Goal: Find specific page/section: Find specific page/section

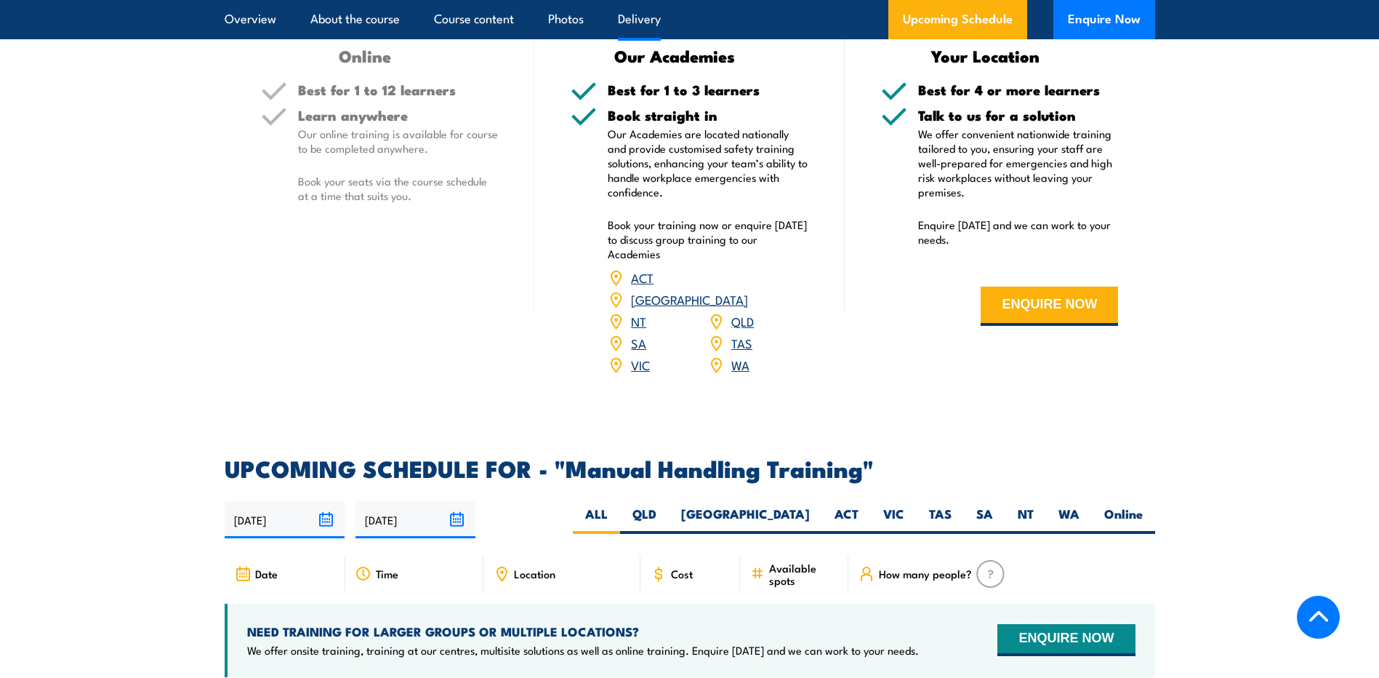
scroll to position [1818, 0]
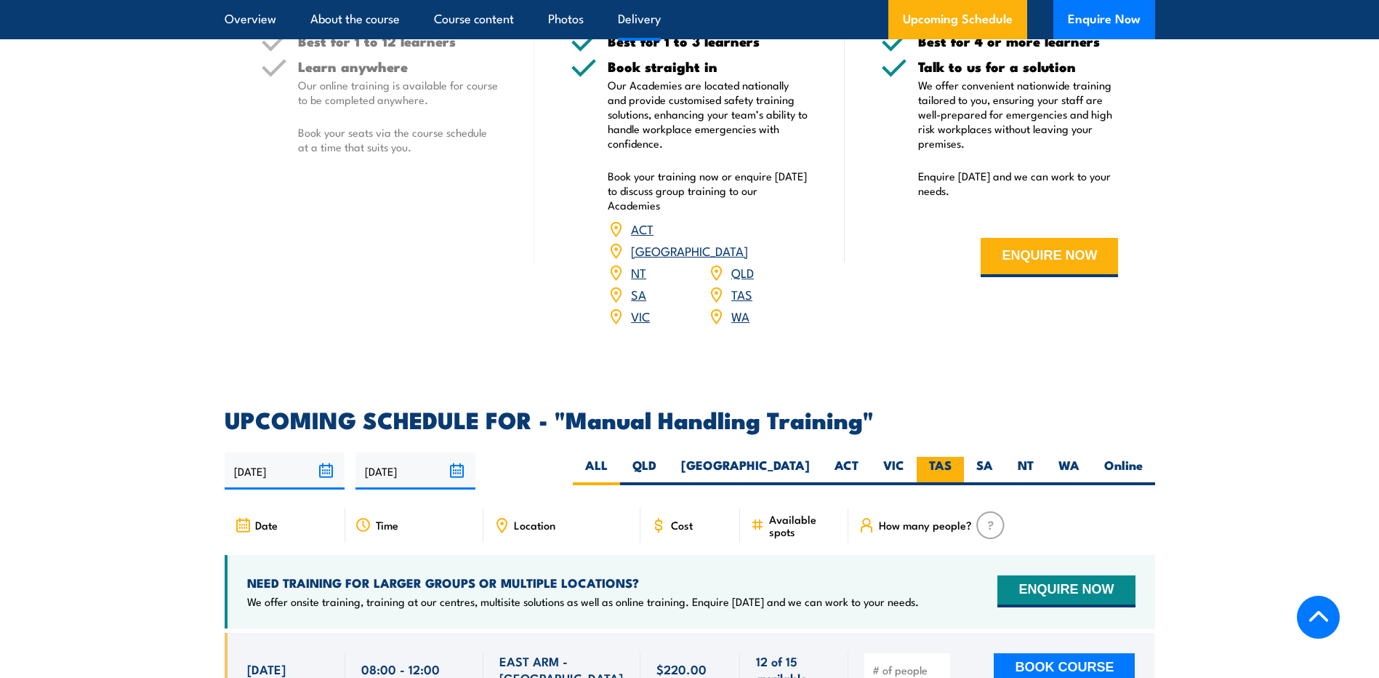
click at [941, 463] on label "TAS" at bounding box center [940, 471] width 47 height 28
click at [952, 463] on input "TAS" at bounding box center [956, 461] width 9 height 9
radio input "true"
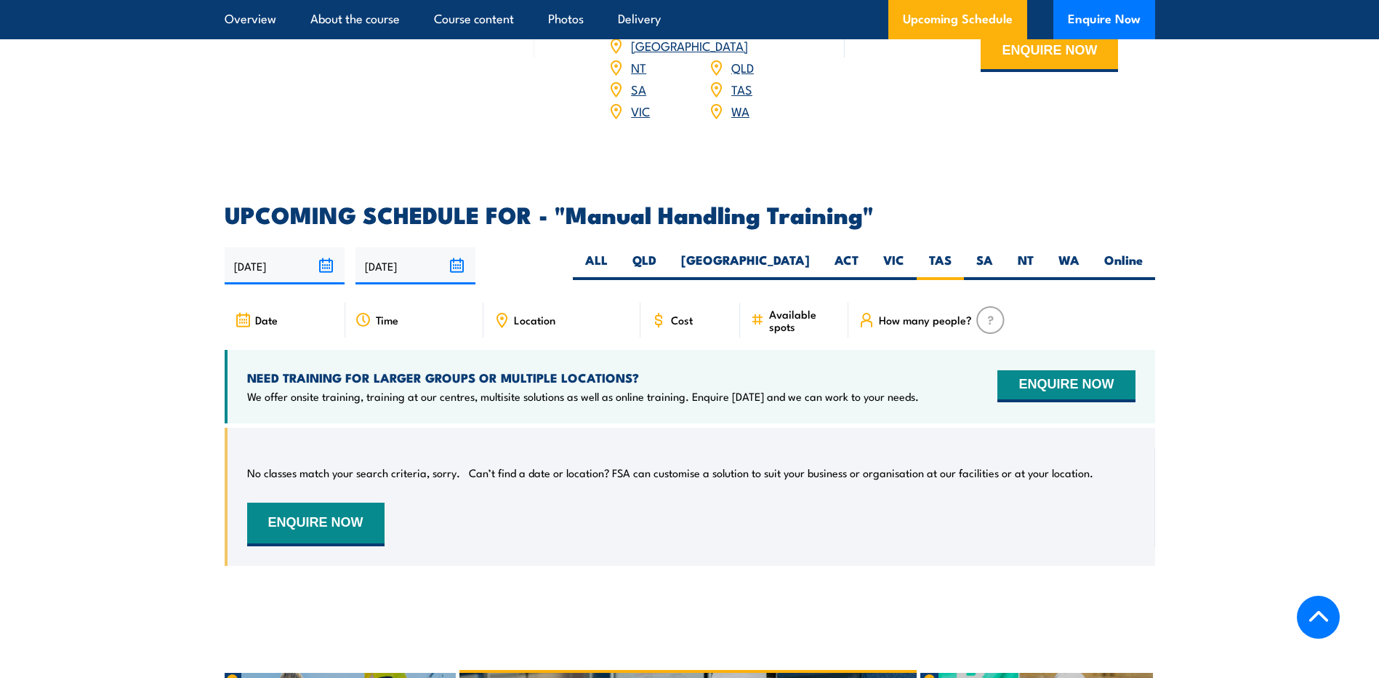
scroll to position [2002, 0]
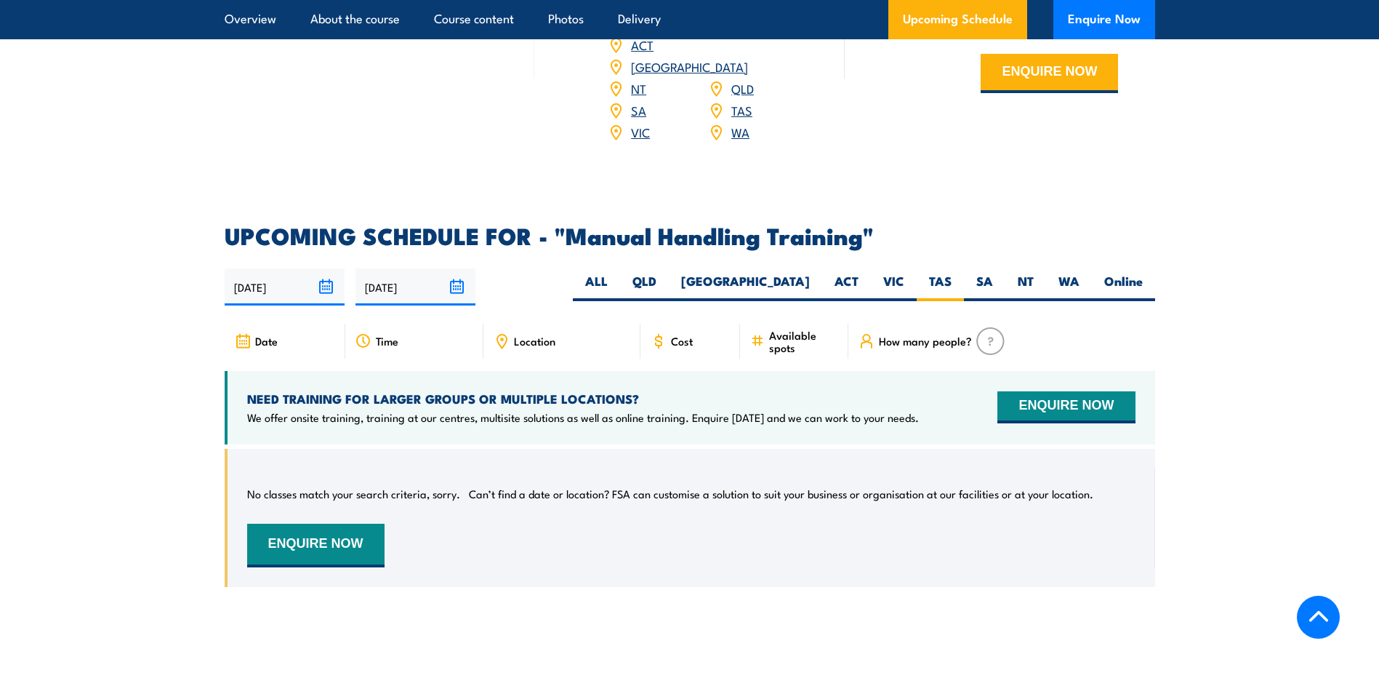
click at [518, 337] on span "Location" at bounding box center [534, 340] width 41 height 12
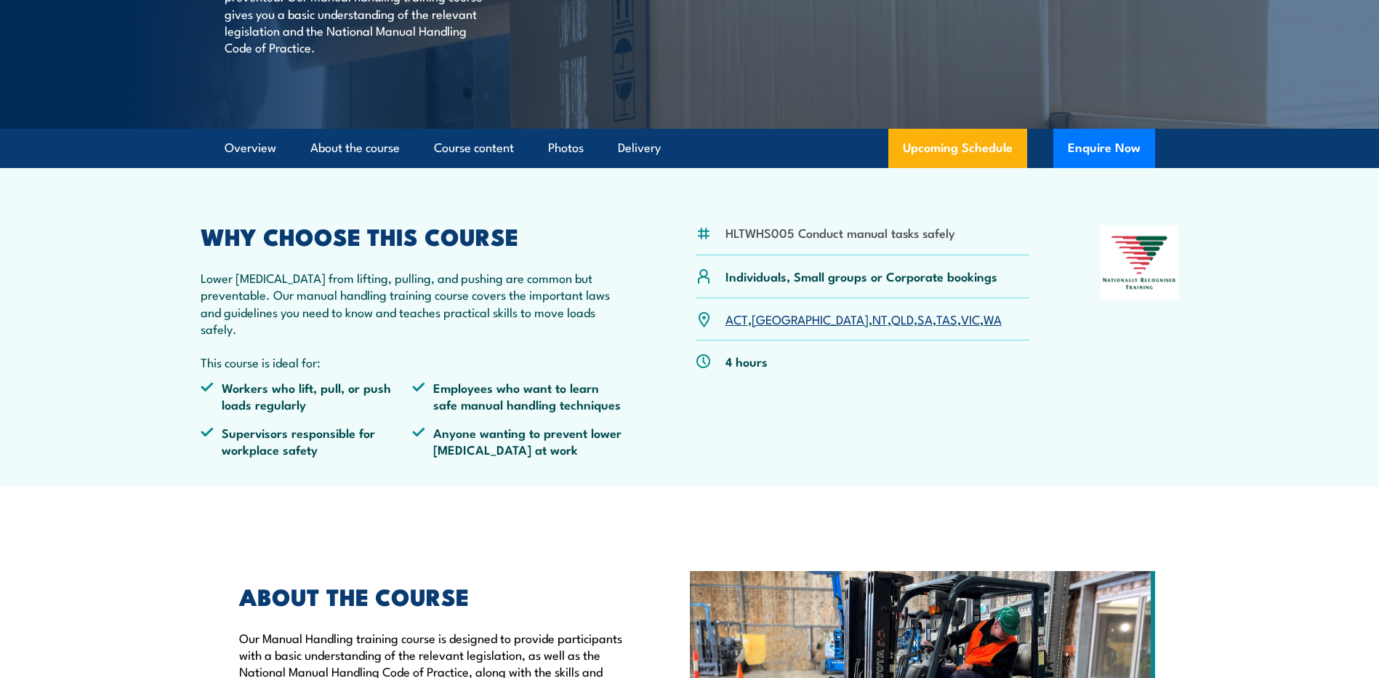
scroll to position [0, 0]
